Goal: Information Seeking & Learning: Learn about a topic

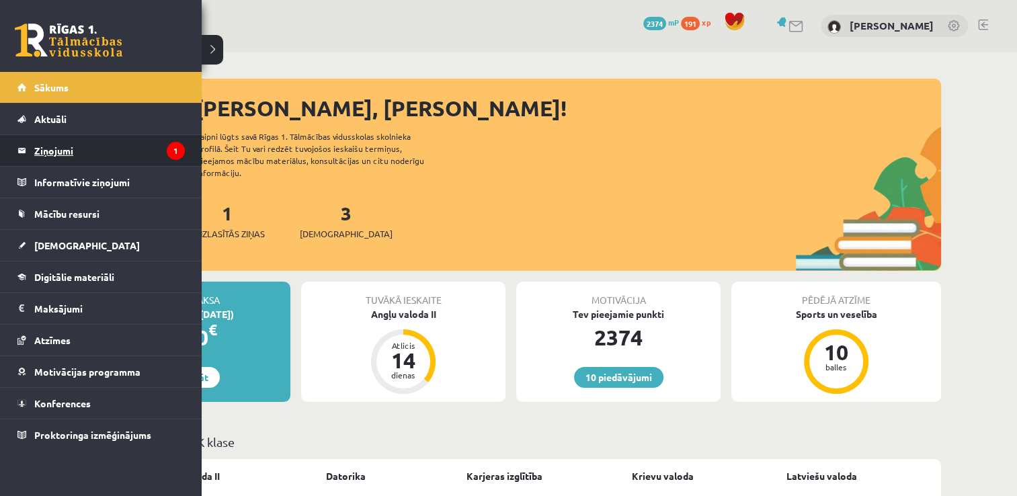
click at [63, 151] on legend "Ziņojumi 1" at bounding box center [109, 150] width 151 height 31
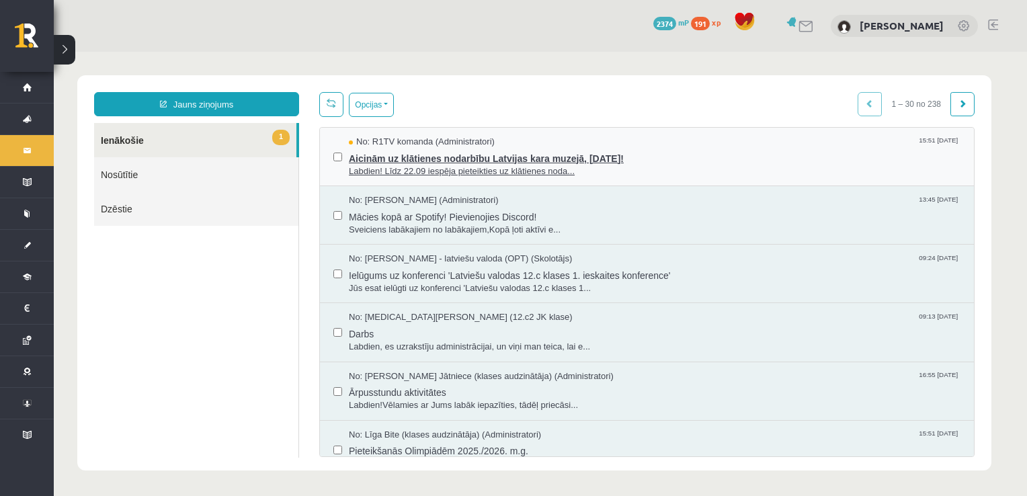
click at [503, 160] on span "Aicinām uz klātienes nodarbību Latvijas kara muzejā, 26. septembrī!" at bounding box center [655, 157] width 612 height 17
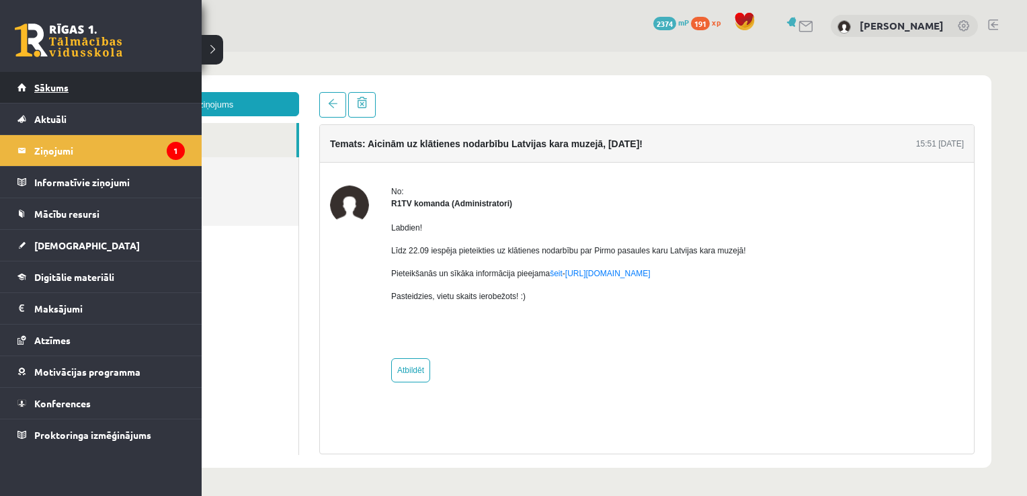
click at [42, 85] on span "Sākums" at bounding box center [51, 87] width 34 height 12
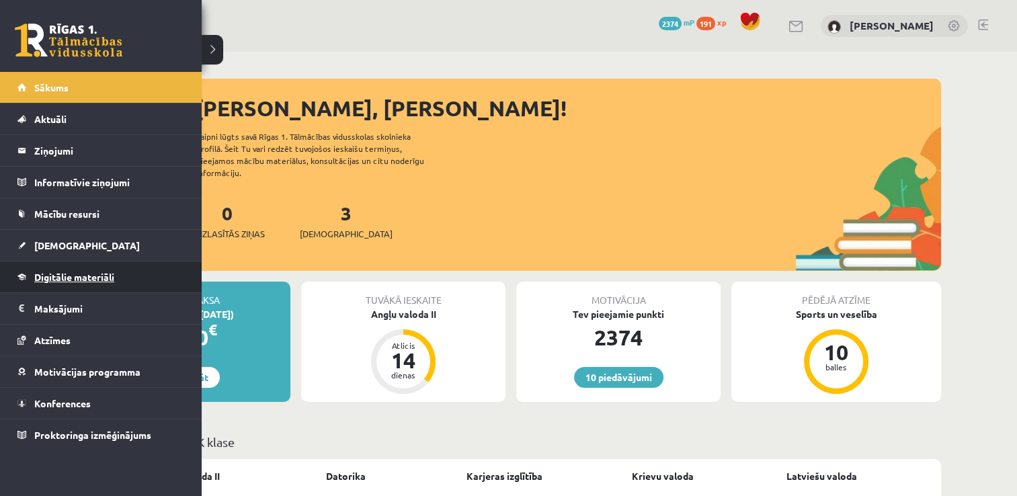
click at [73, 274] on span "Digitālie materiāli" at bounding box center [74, 277] width 80 height 12
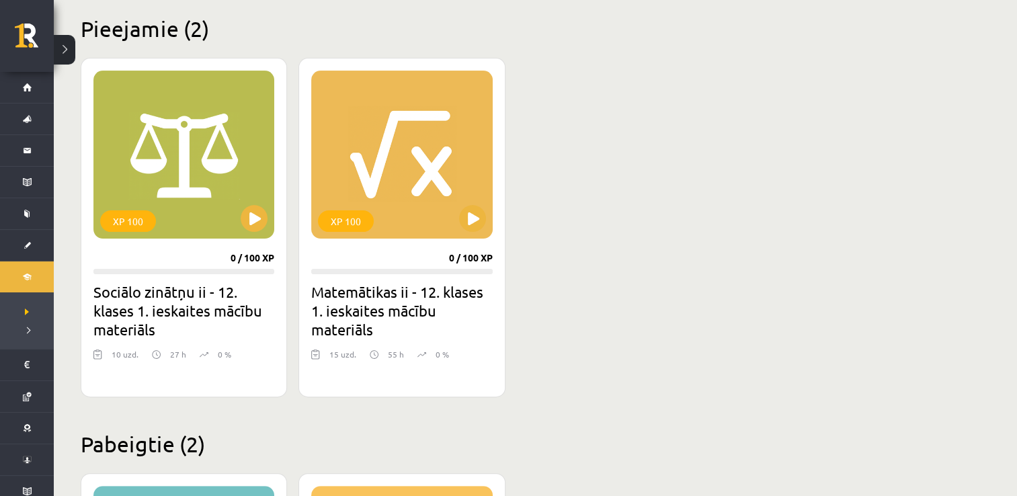
scroll to position [336, 0]
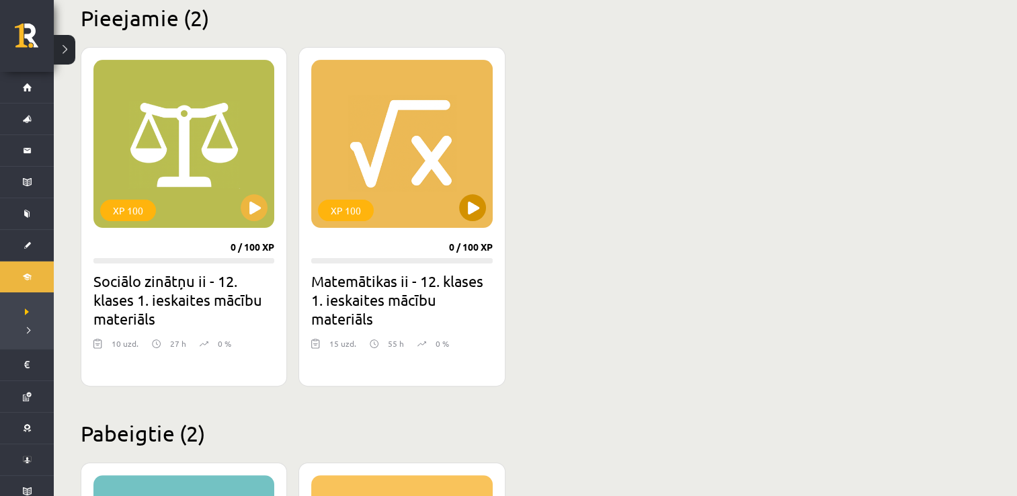
click at [358, 126] on div "XP 100" at bounding box center [401, 144] width 181 height 168
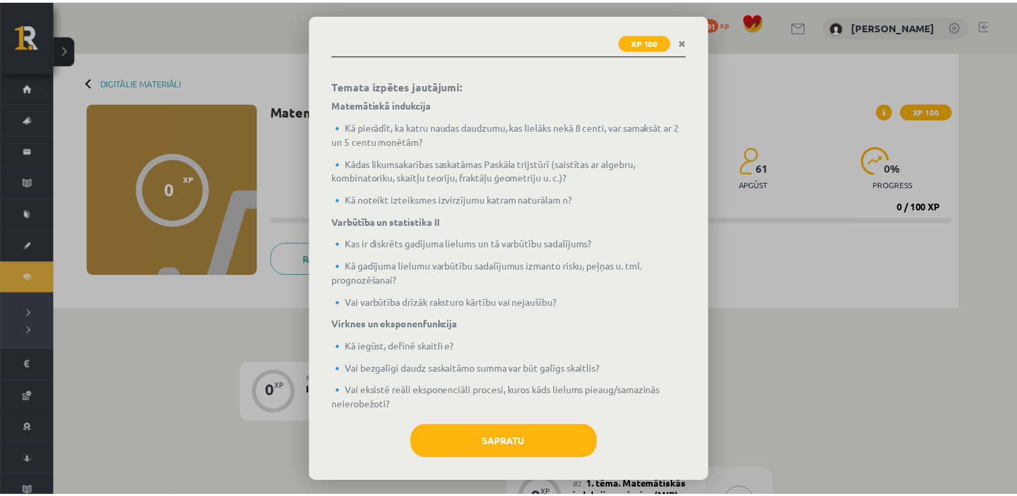
scroll to position [344, 0]
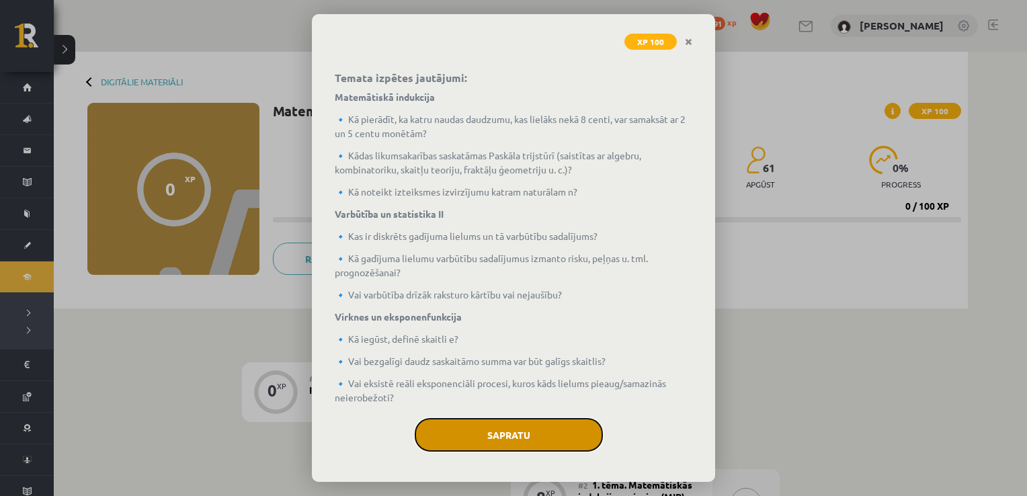
click at [546, 426] on button "Sapratu" at bounding box center [509, 435] width 188 height 34
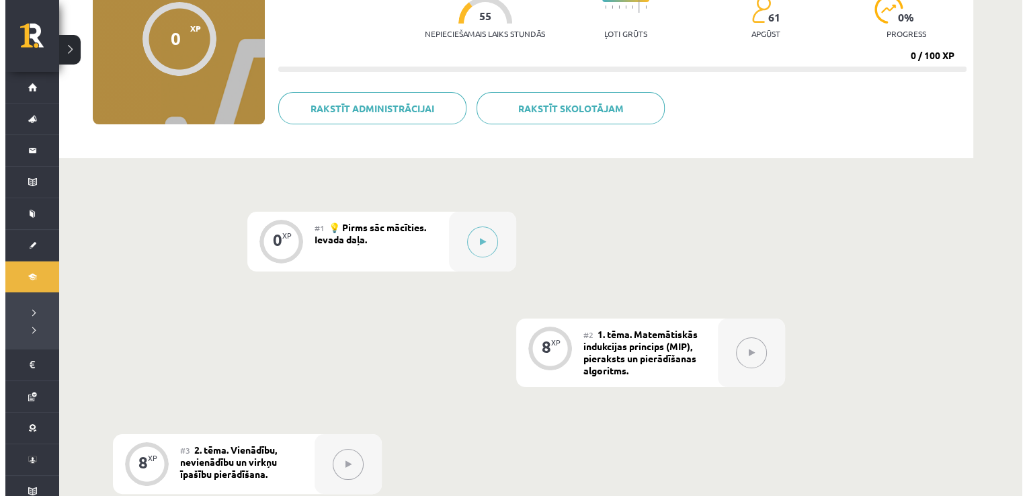
scroll to position [81, 0]
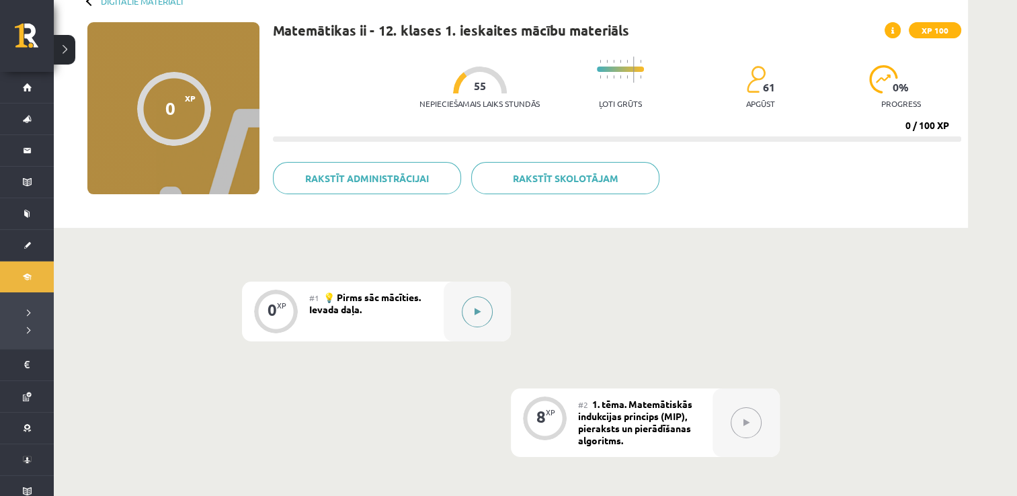
click at [502, 301] on div at bounding box center [477, 312] width 67 height 60
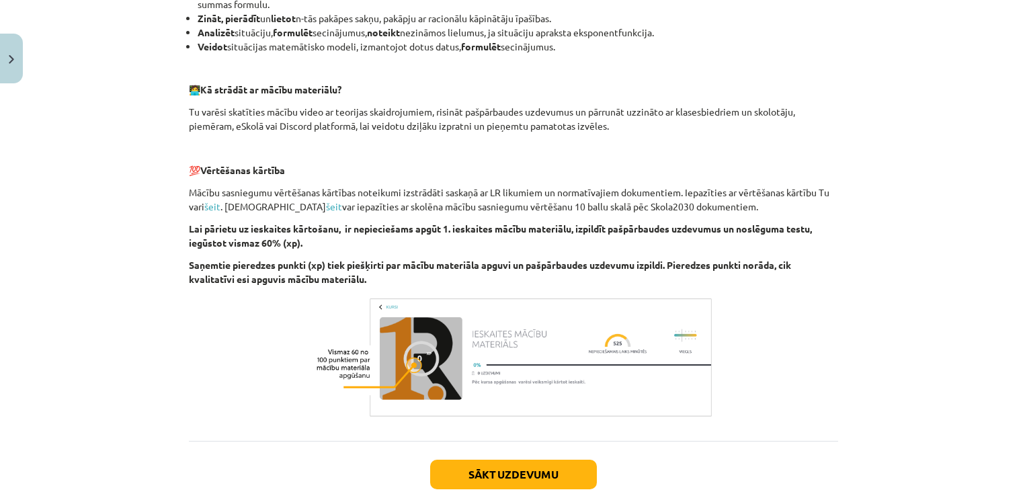
scroll to position [874, 0]
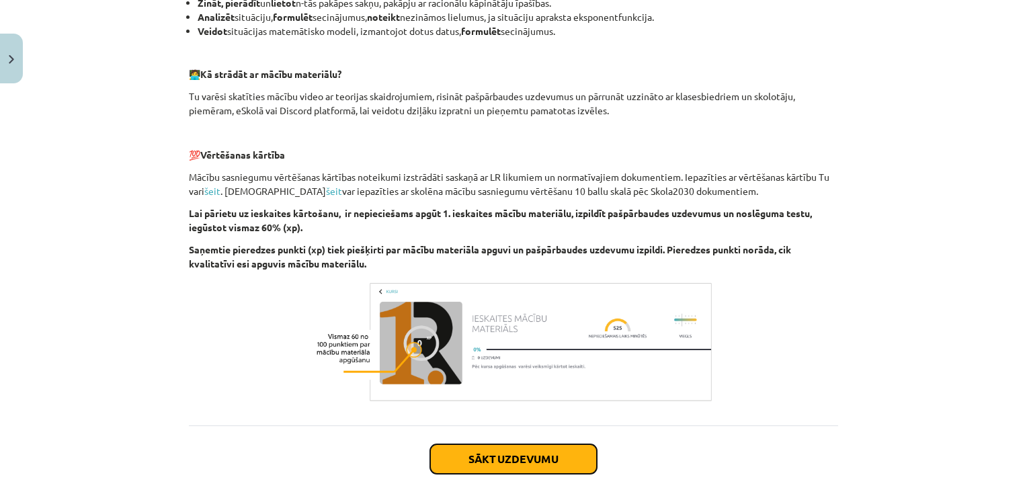
click at [503, 461] on button "Sākt uzdevumu" at bounding box center [513, 459] width 167 height 30
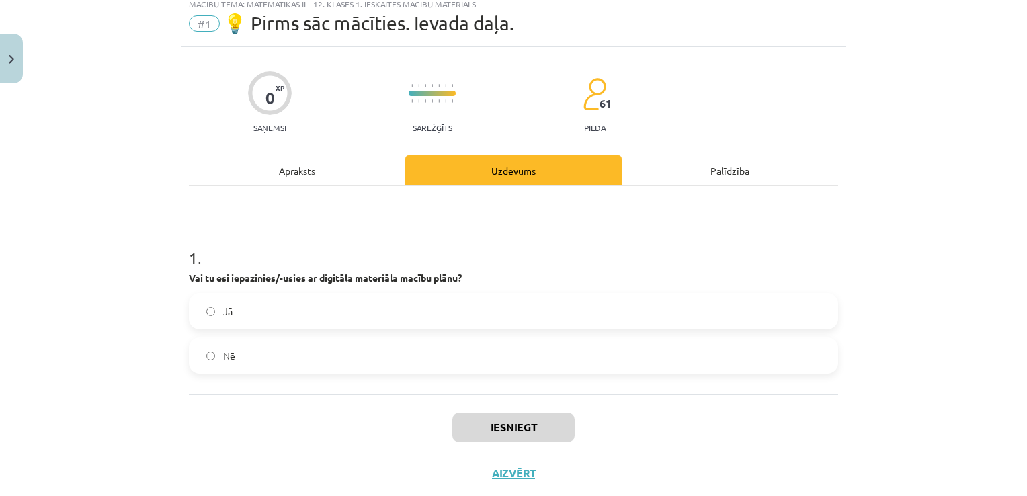
scroll to position [34, 0]
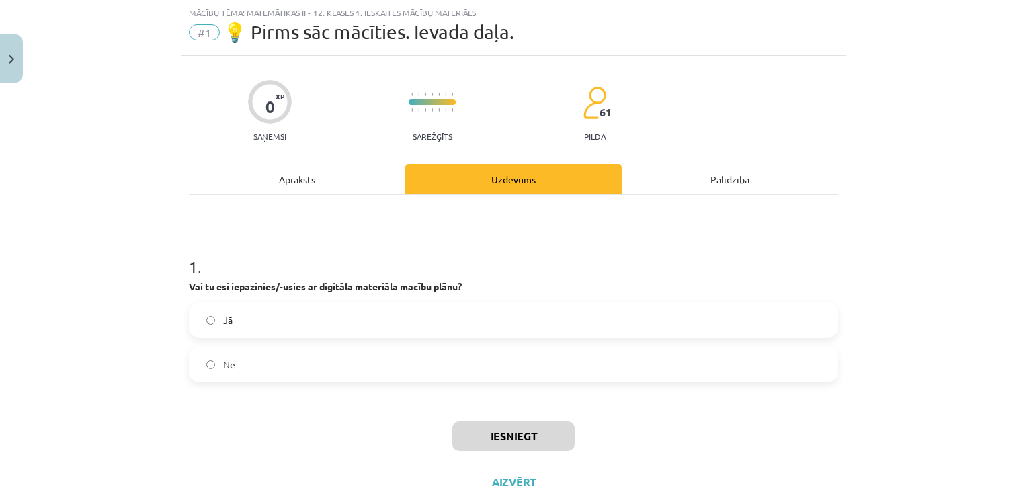
click at [286, 319] on label "Jā" at bounding box center [513, 320] width 647 height 34
click at [497, 436] on button "Iesniegt" at bounding box center [514, 437] width 122 height 30
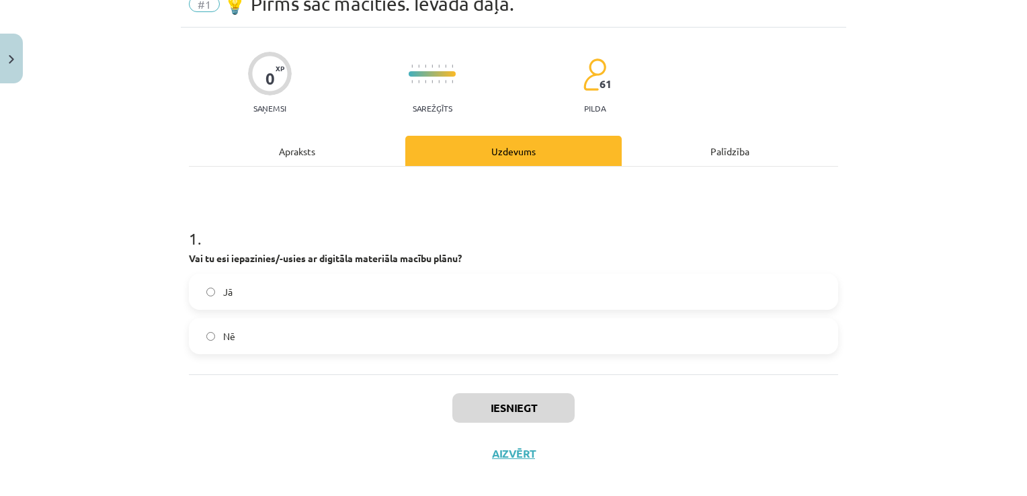
scroll to position [75, 0]
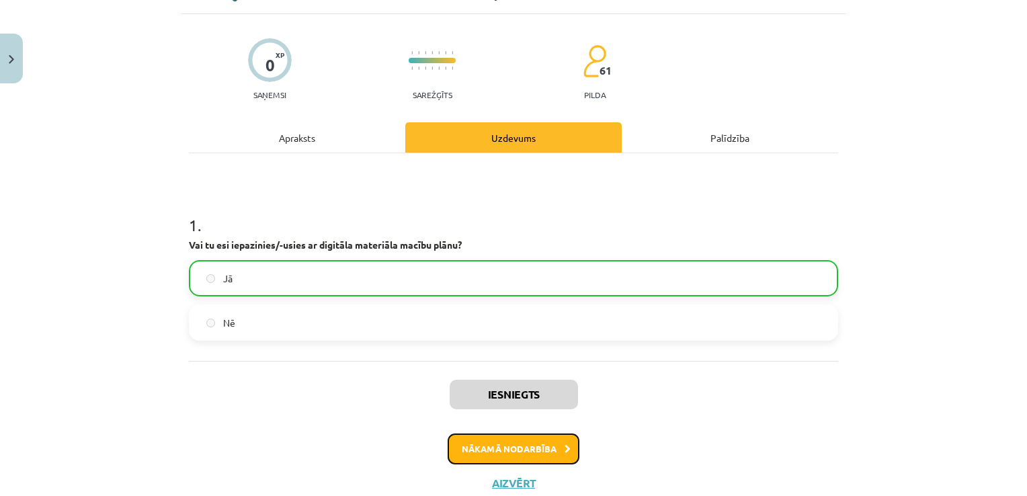
click at [533, 443] on button "Nākamā nodarbība" at bounding box center [514, 449] width 132 height 31
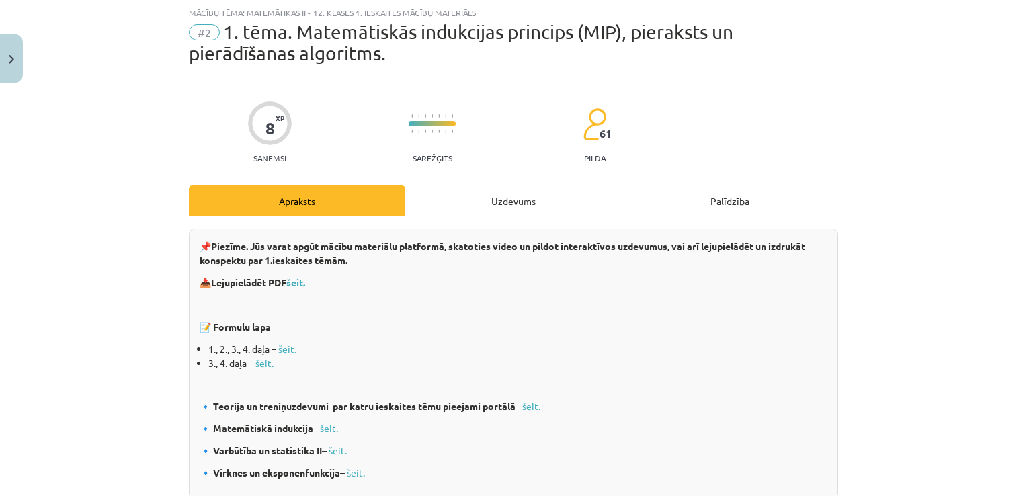
scroll to position [101, 0]
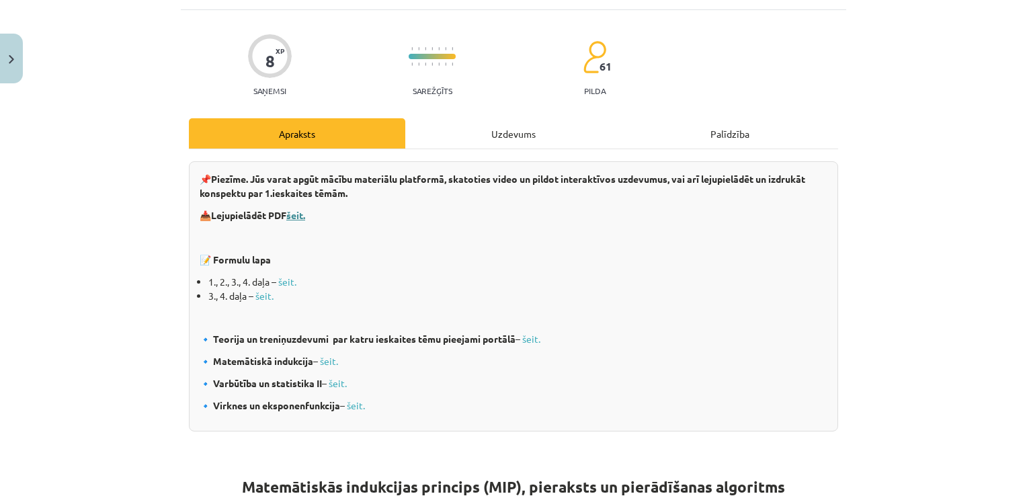
click at [297, 214] on b "šeit." at bounding box center [295, 215] width 19 height 12
click at [285, 280] on link "šeit." at bounding box center [287, 282] width 18 height 12
click at [265, 299] on link "šeit." at bounding box center [265, 296] width 18 height 12
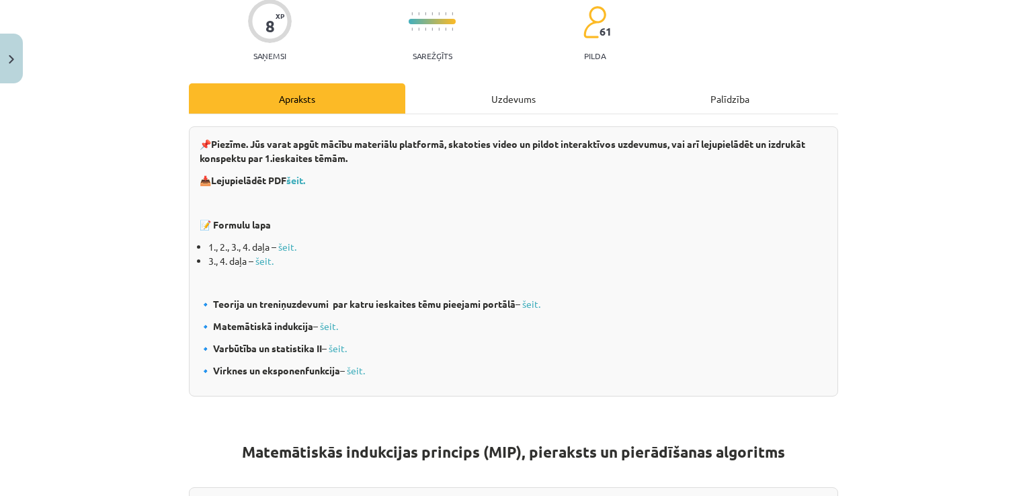
scroll to position [168, 0]
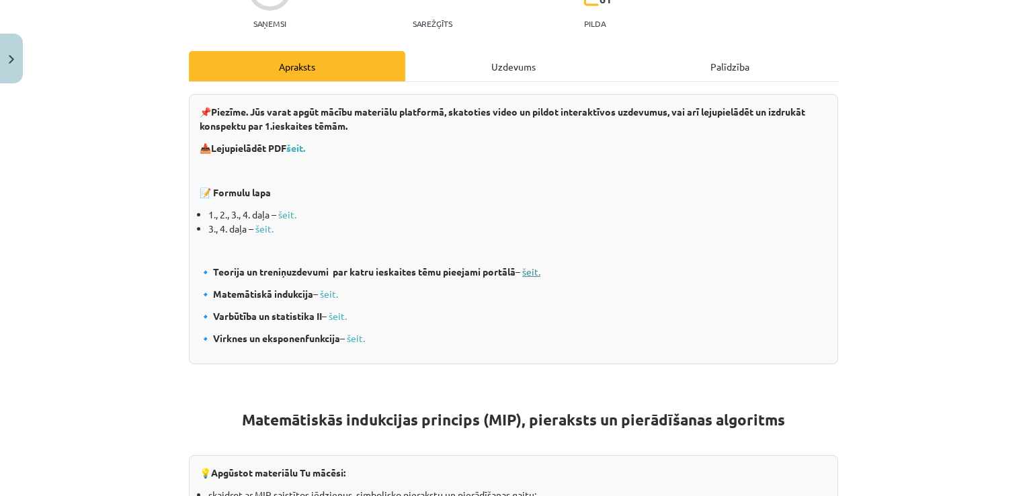
click at [531, 274] on link "šeit." at bounding box center [531, 272] width 18 height 12
click at [323, 297] on link "šeit." at bounding box center [329, 294] width 18 height 12
click at [350, 342] on link "šeit." at bounding box center [356, 338] width 18 height 12
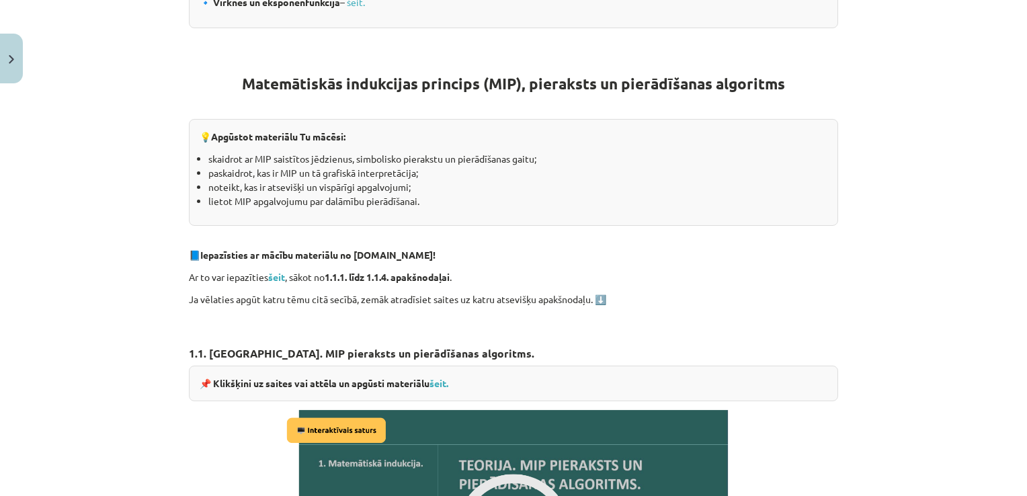
scroll to position [572, 0]
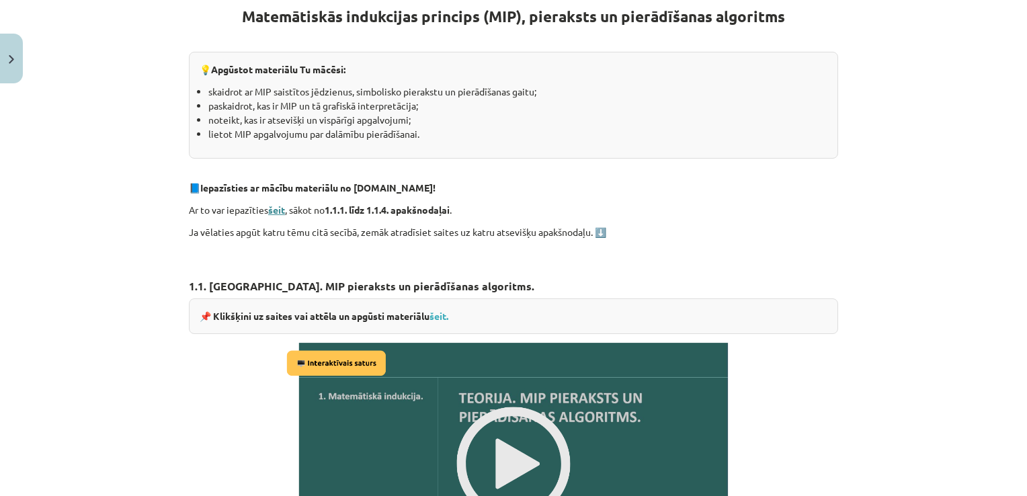
click at [273, 212] on strong "šeit" at bounding box center [276, 210] width 17 height 12
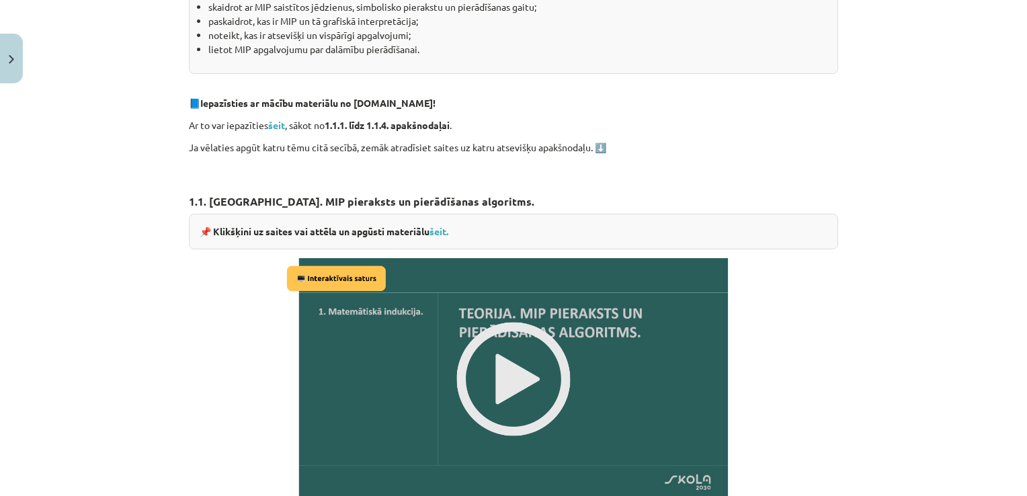
scroll to position [706, 0]
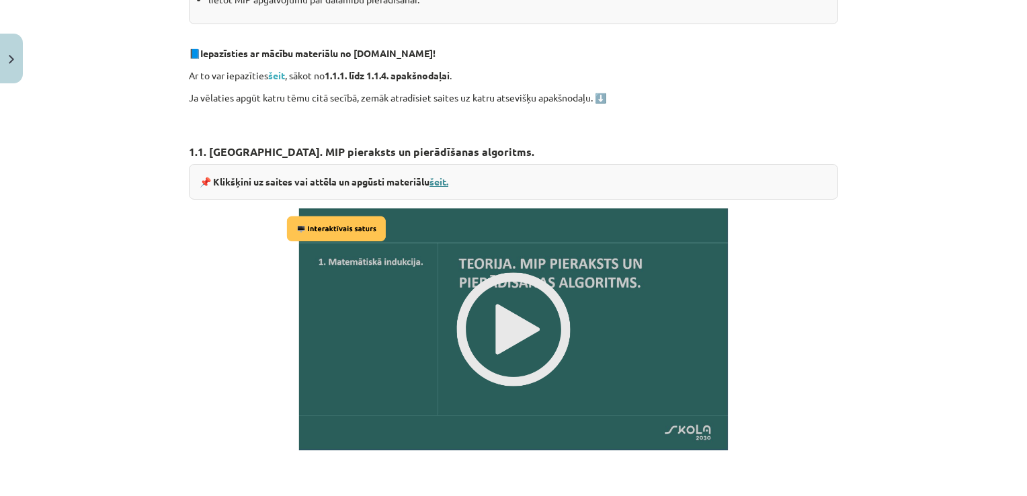
click at [438, 180] on link "šeit." at bounding box center [439, 182] width 19 height 12
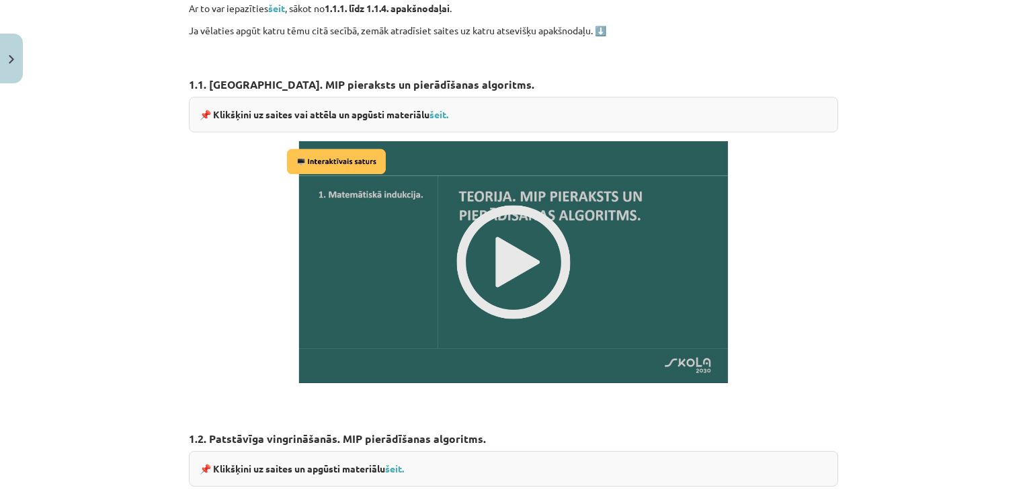
scroll to position [841, 0]
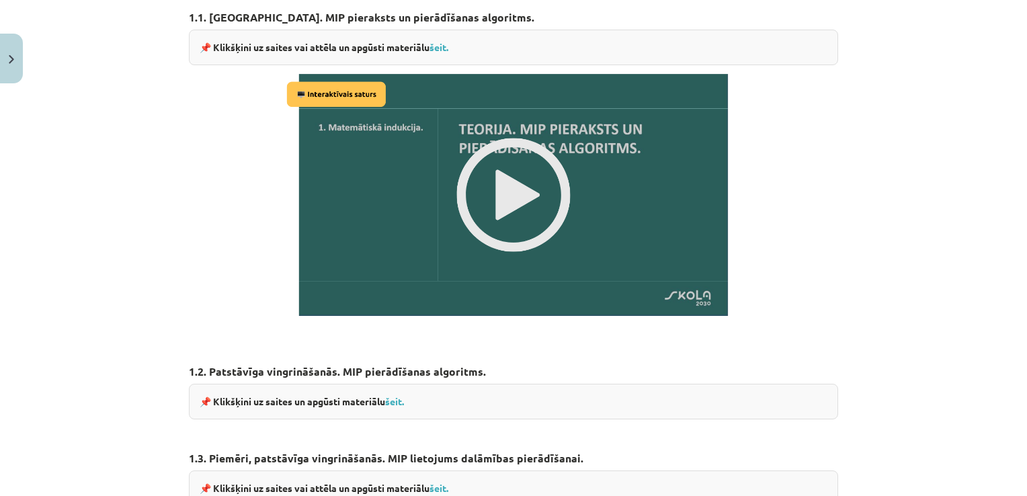
click at [503, 165] on img at bounding box center [513, 195] width 461 height 260
click at [347, 90] on img at bounding box center [513, 195] width 461 height 260
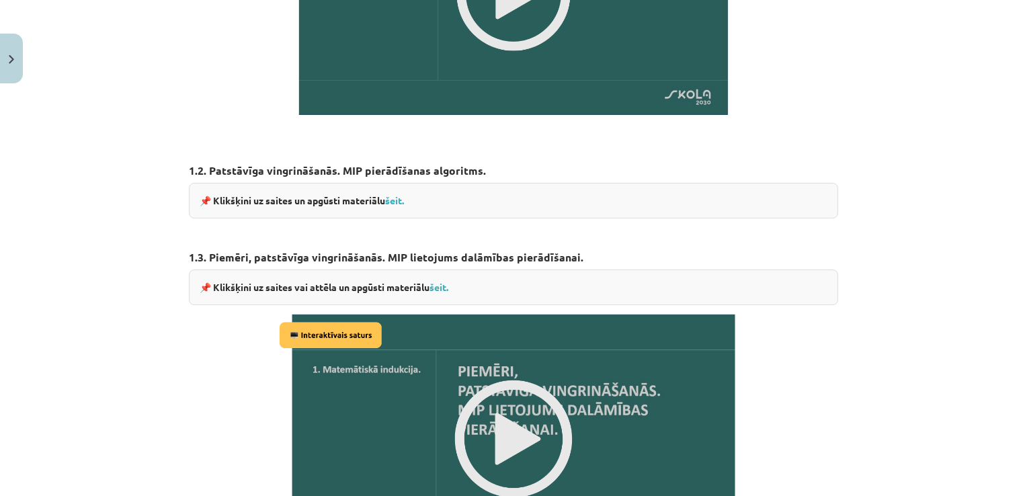
scroll to position [1042, 0]
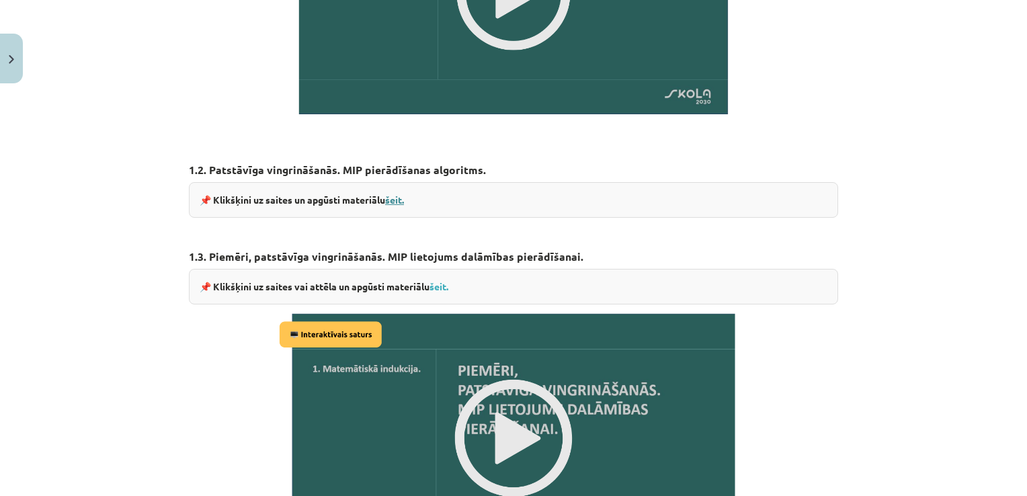
click at [390, 194] on link "šeit." at bounding box center [394, 200] width 19 height 12
click at [395, 200] on link "šeit." at bounding box center [394, 200] width 19 height 12
click at [434, 286] on link "šeit." at bounding box center [439, 286] width 19 height 12
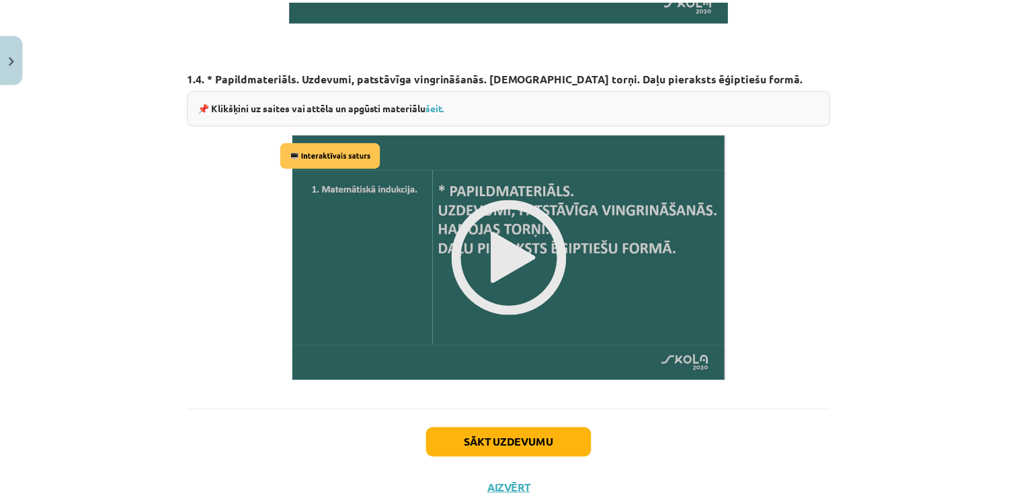
scroll to position [1628, 0]
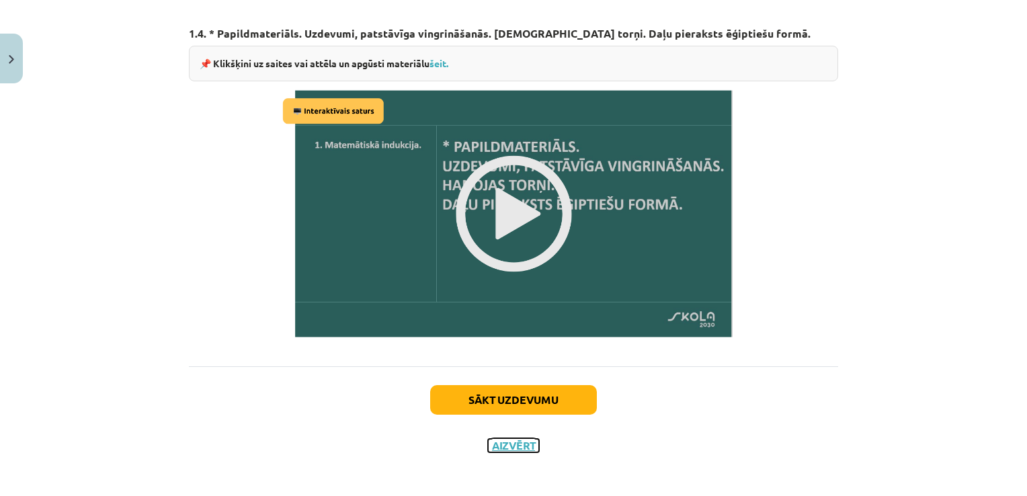
click at [502, 442] on button "Aizvērt" at bounding box center [513, 445] width 51 height 13
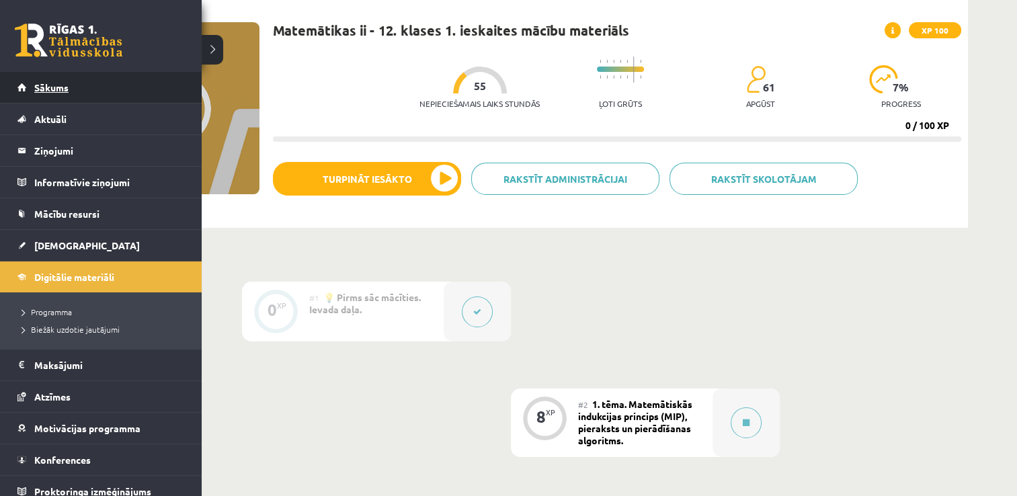
click at [35, 91] on span "Sākums" at bounding box center [51, 87] width 34 height 12
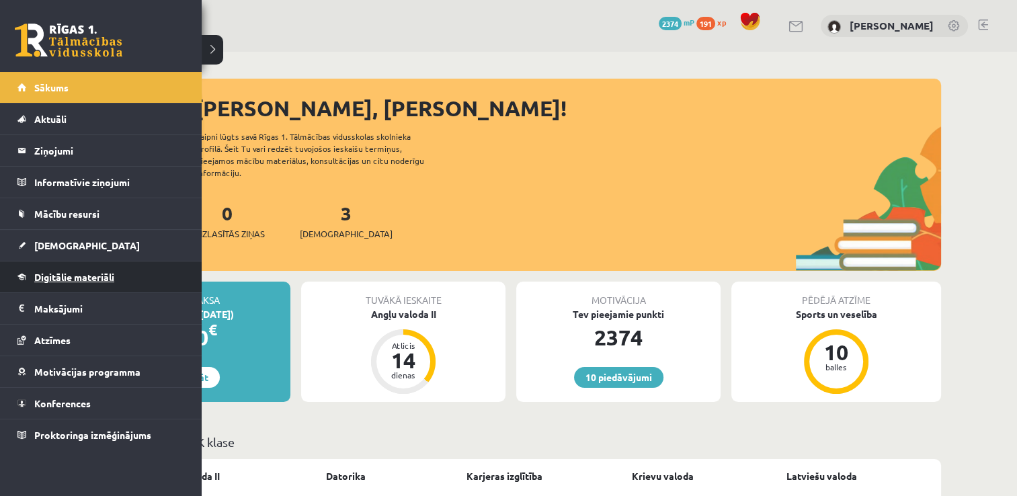
click at [87, 282] on link "Digitālie materiāli" at bounding box center [100, 277] width 167 height 31
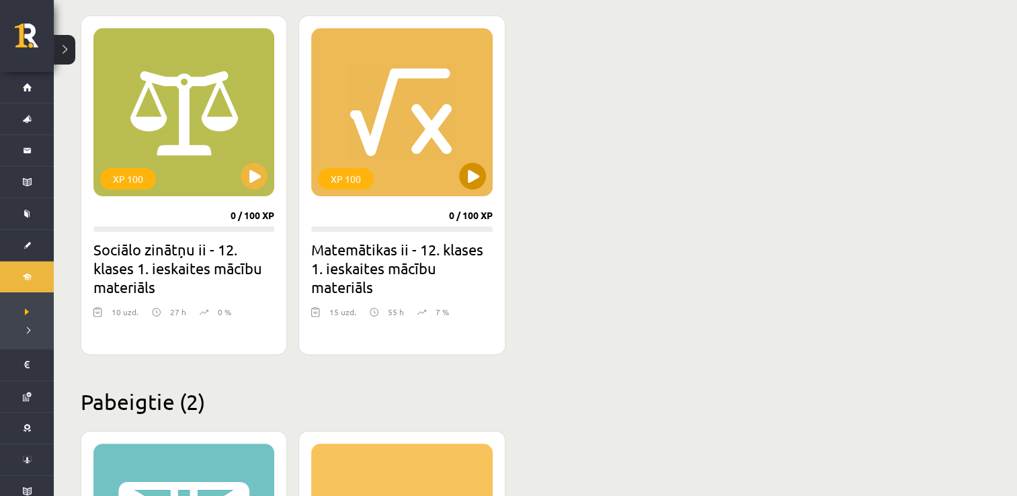
scroll to position [336, 0]
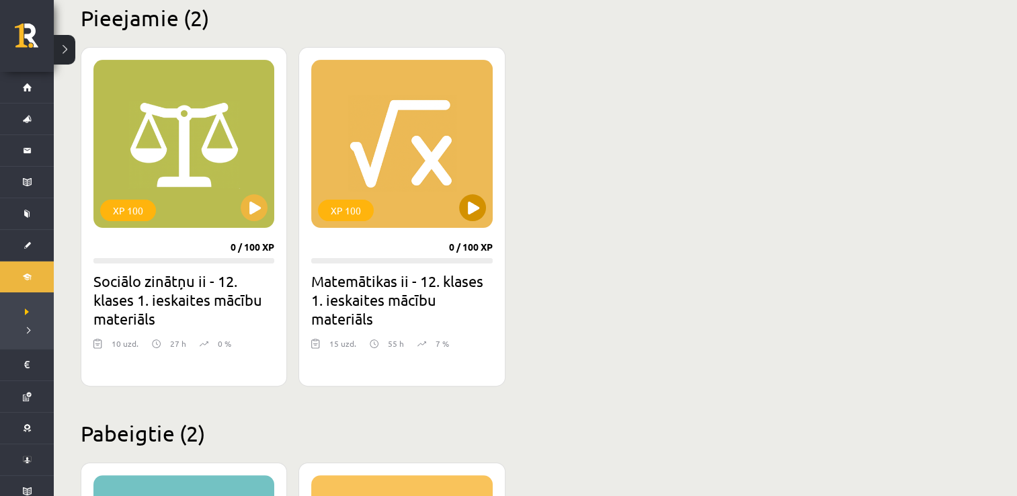
click at [452, 178] on div "XP 100" at bounding box center [401, 144] width 181 height 168
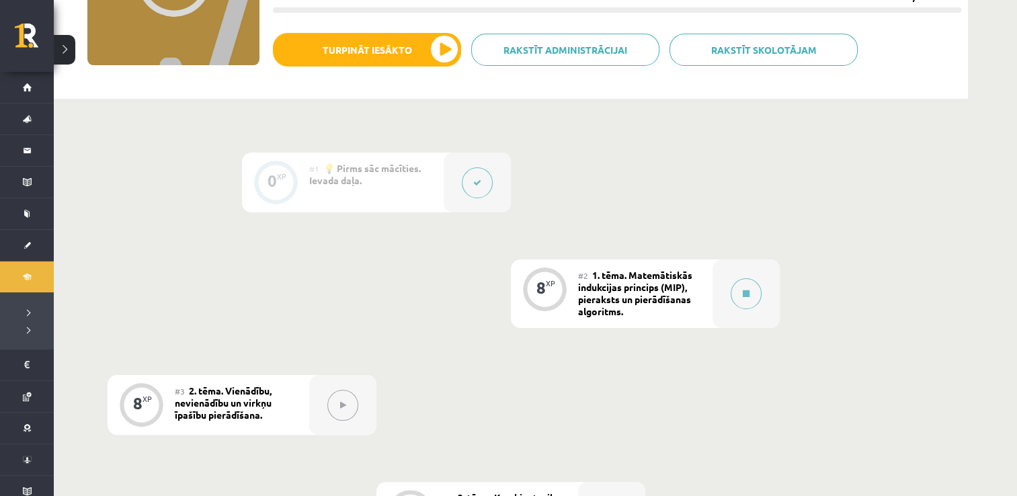
scroll to position [202, 0]
